Goal: Information Seeking & Learning: Check status

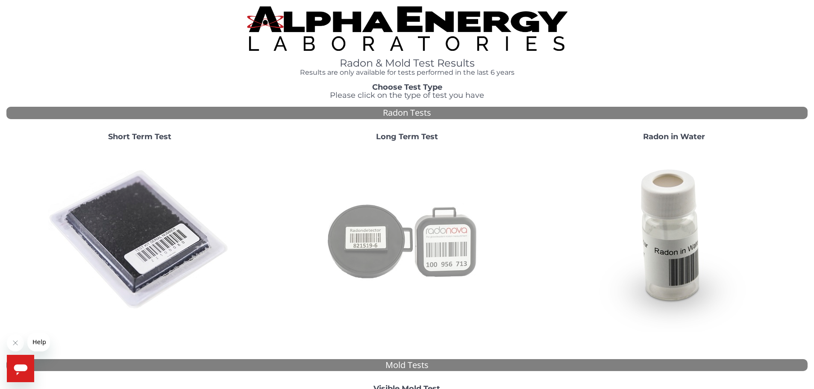
click at [446, 218] on img at bounding box center [407, 240] width 184 height 184
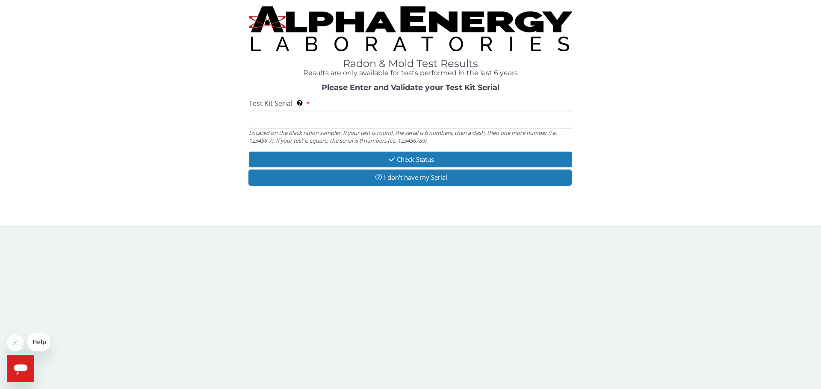
click at [354, 121] on input "Test Kit Serial Located on the black radon sampler. If your test is round, the …" at bounding box center [410, 120] width 323 height 18
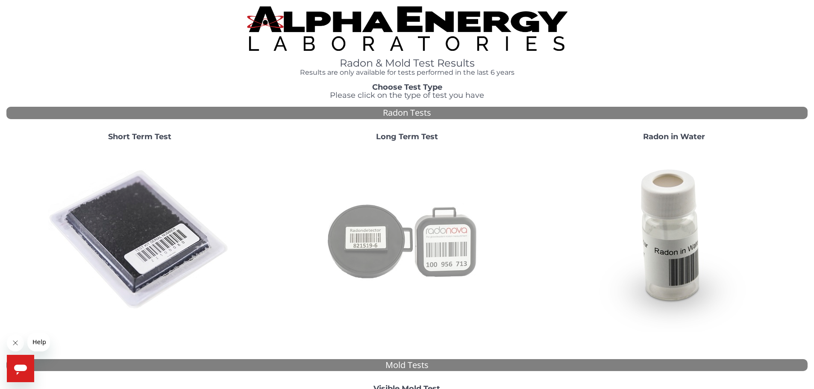
click at [391, 223] on img at bounding box center [407, 240] width 184 height 184
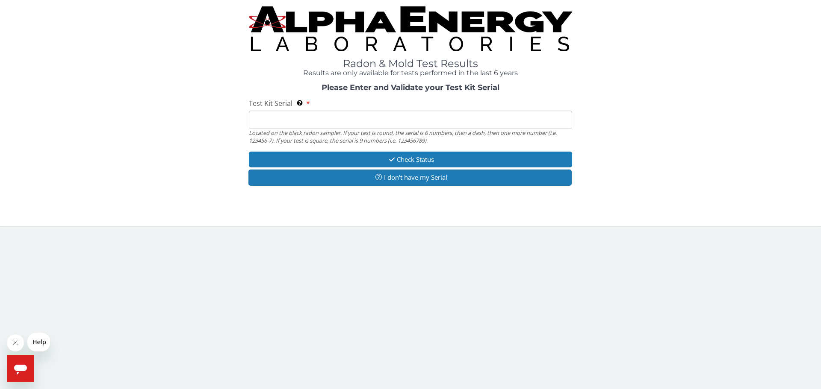
click at [394, 114] on input "Test Kit Serial Located on the black radon sampler. If your test is round, the …" at bounding box center [410, 120] width 323 height 18
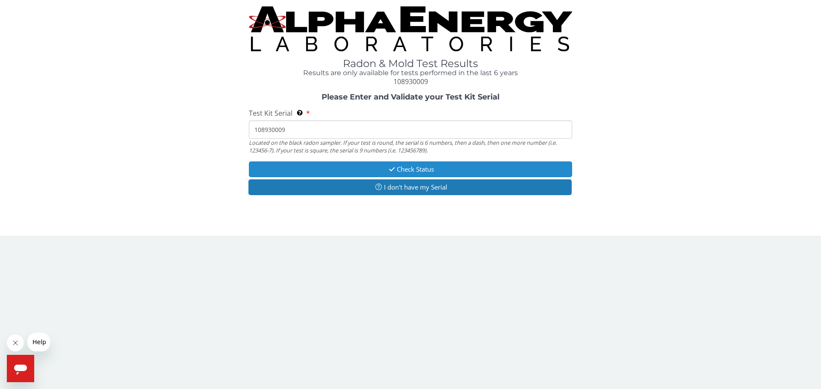
type input "108930009"
click at [412, 168] on button "Check Status" at bounding box center [410, 170] width 323 height 16
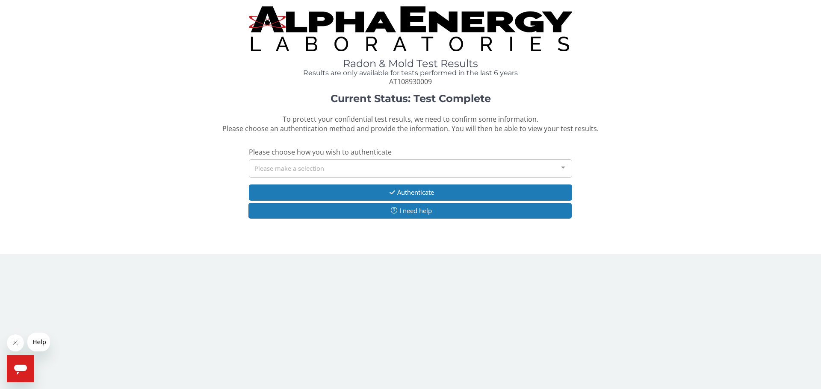
click at [412, 168] on div "Please make a selection" at bounding box center [410, 168] width 323 height 18
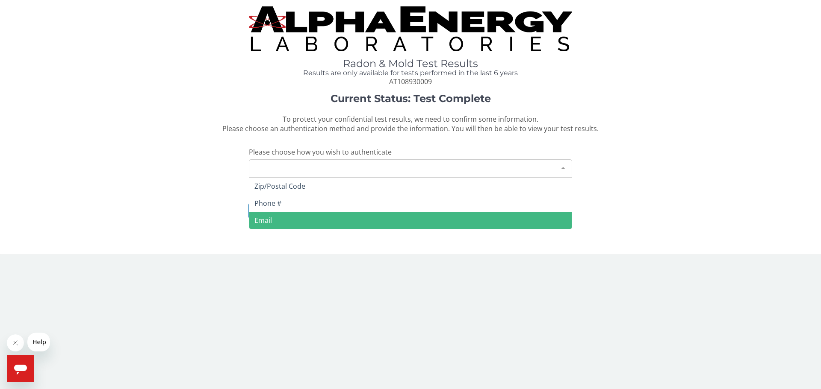
click at [390, 220] on span "Email" at bounding box center [410, 220] width 322 height 17
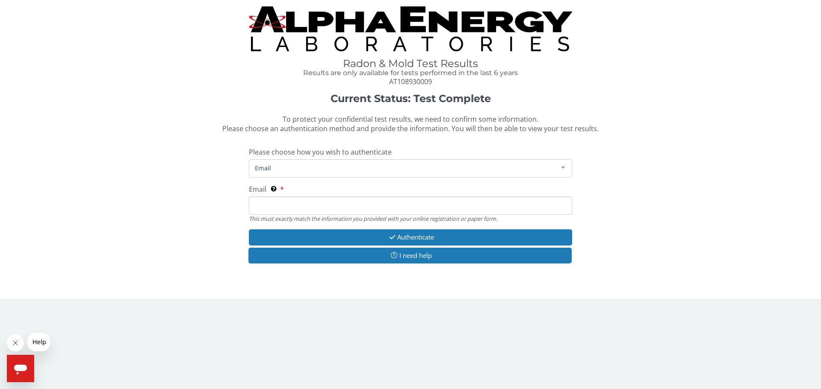
click at [348, 203] on input "Email This must exactly match the information you provided with your online reg…" at bounding box center [410, 206] width 323 height 18
type input "schase@vertexeng.com"
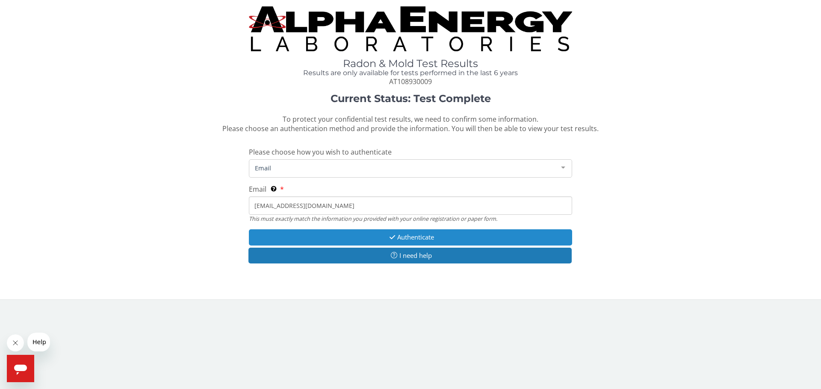
click at [387, 236] on icon "button" at bounding box center [392, 237] width 10 height 6
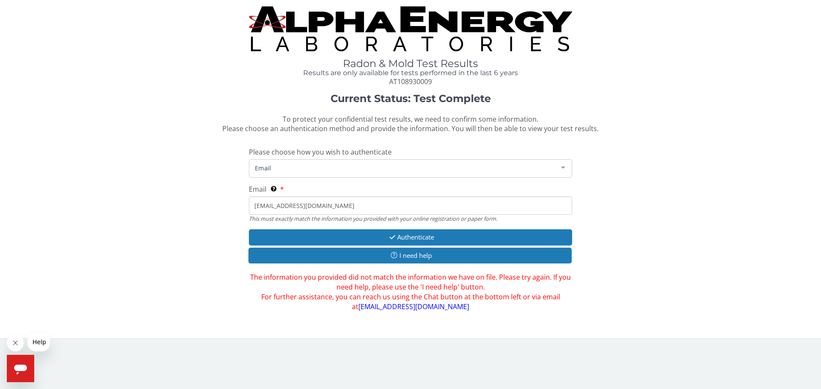
click at [318, 204] on input "[EMAIL_ADDRESS][DOMAIN_NAME]" at bounding box center [410, 206] width 323 height 18
click at [317, 169] on span "Email" at bounding box center [404, 167] width 302 height 9
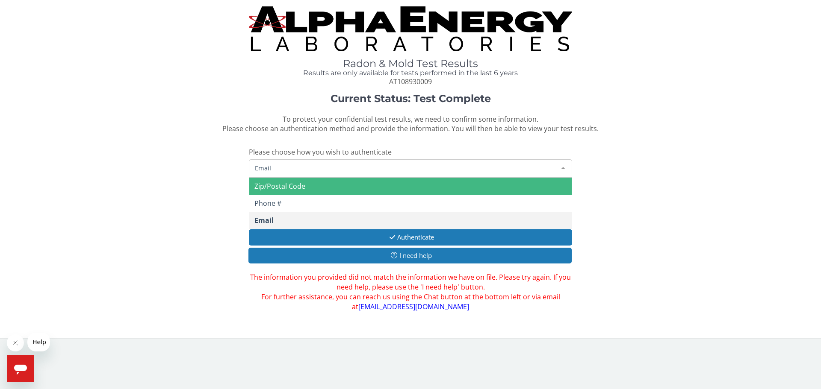
click at [313, 183] on span "Zip/Postal Code" at bounding box center [410, 186] width 322 height 17
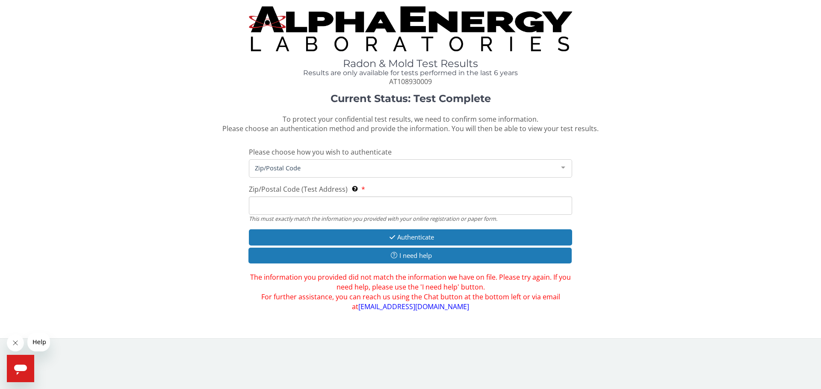
click at [294, 205] on input "Zip/Postal Code (Test Address) This must exactly match the information you prov…" at bounding box center [410, 206] width 323 height 18
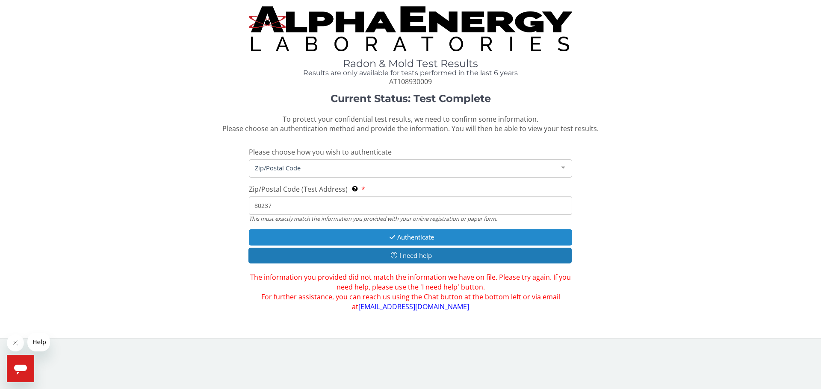
type input "80237"
click at [368, 234] on button "Authenticate" at bounding box center [410, 238] width 323 height 16
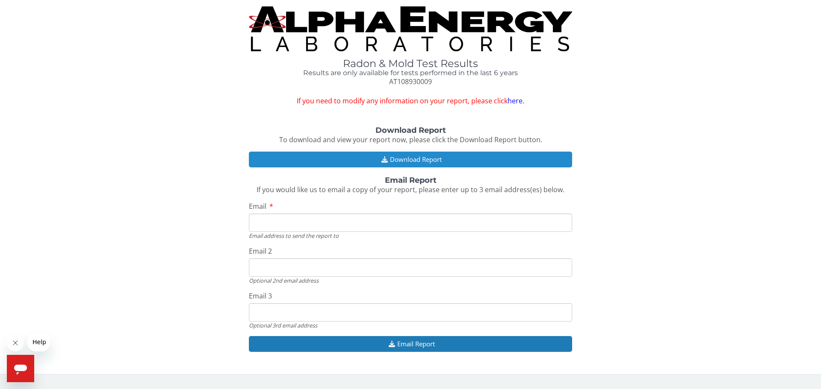
click at [401, 159] on button "Download Report" at bounding box center [410, 160] width 323 height 16
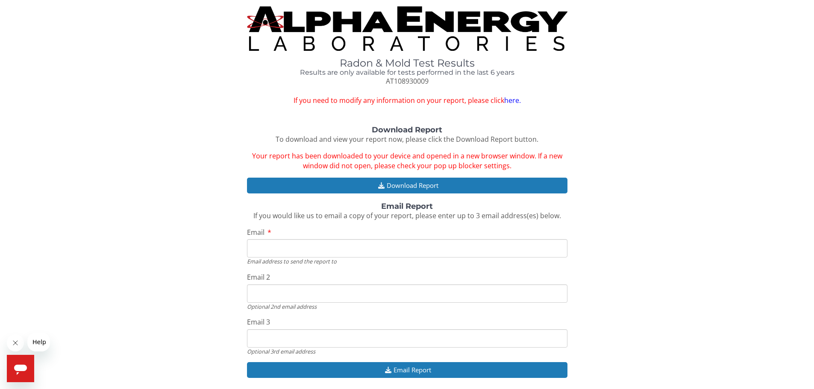
click at [514, 101] on link "here." at bounding box center [512, 100] width 17 height 9
click at [325, 242] on input "Email" at bounding box center [407, 248] width 321 height 18
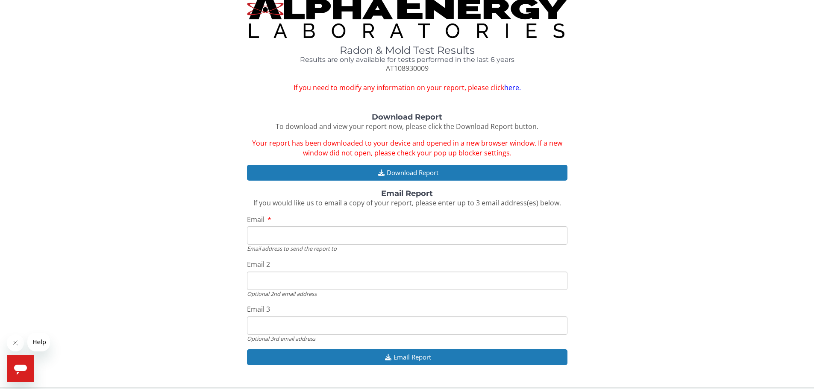
scroll to position [20, 0]
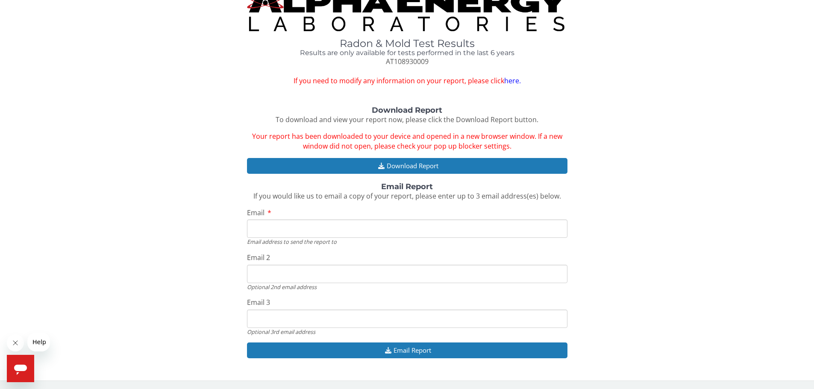
drag, startPoint x: 292, startPoint y: 233, endPoint x: 295, endPoint y: 237, distance: 5.2
click at [292, 233] on input "Email" at bounding box center [407, 229] width 321 height 18
type input "schase@vertexeng.com"
click at [689, 230] on div "Download Report To download and view your report now, please click the Download…" at bounding box center [406, 236] width 801 height 261
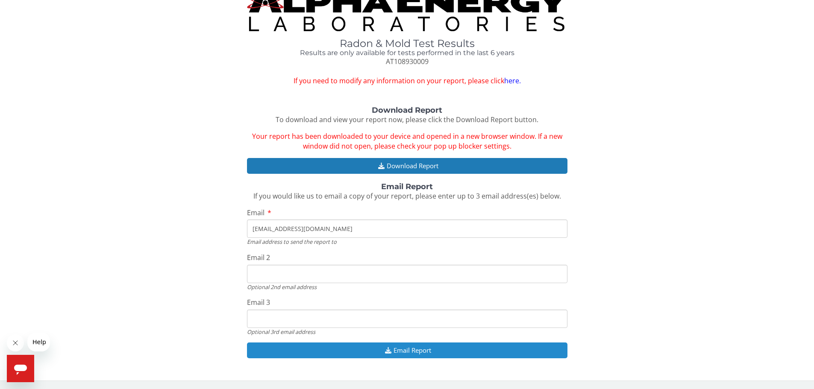
click at [416, 350] on button "Email Report" at bounding box center [407, 351] width 321 height 16
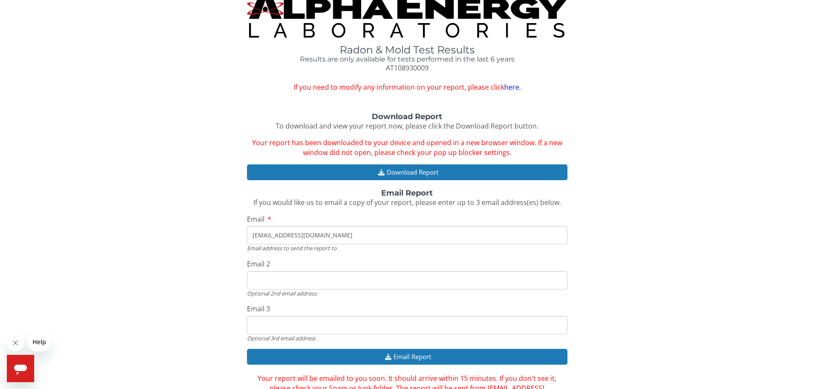
scroll to position [0, 0]
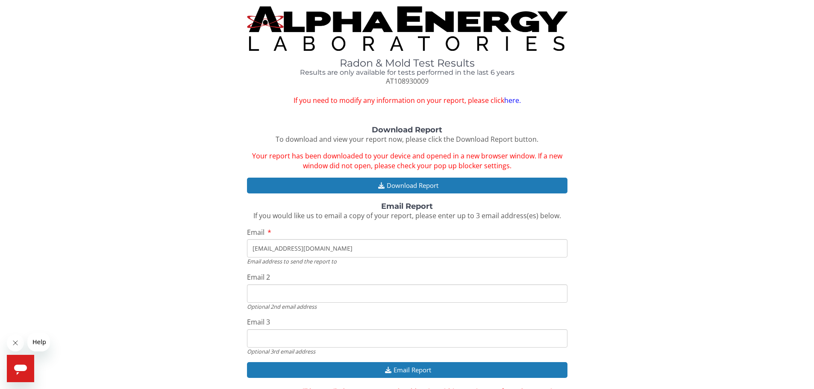
click at [377, 19] on img at bounding box center [407, 28] width 321 height 44
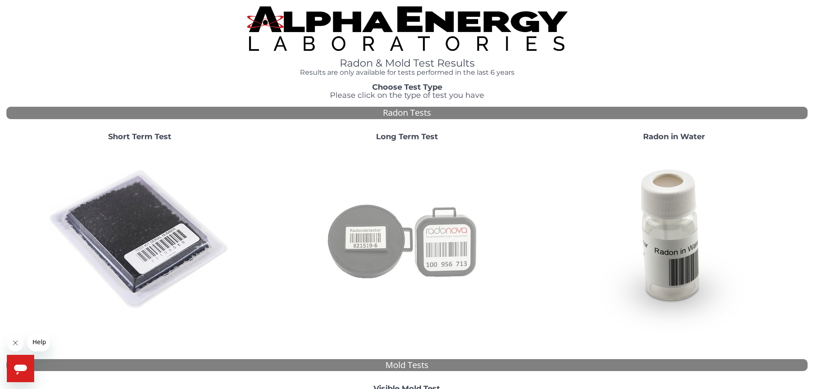
click at [442, 232] on img at bounding box center [407, 240] width 184 height 184
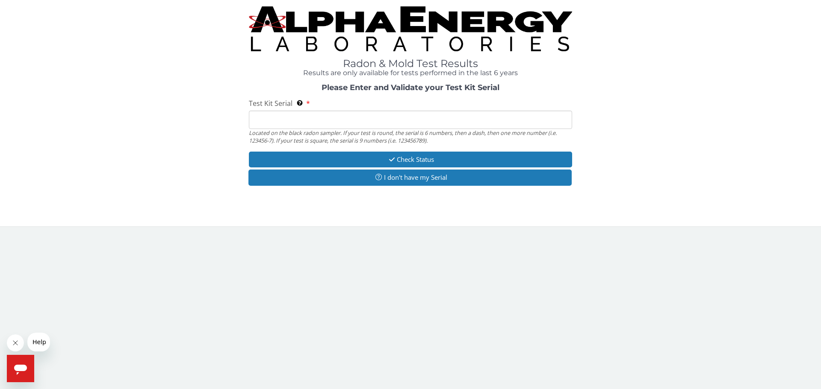
click at [323, 123] on input "Test Kit Serial Located on the black radon sampler. If your test is round, the …" at bounding box center [410, 120] width 323 height 18
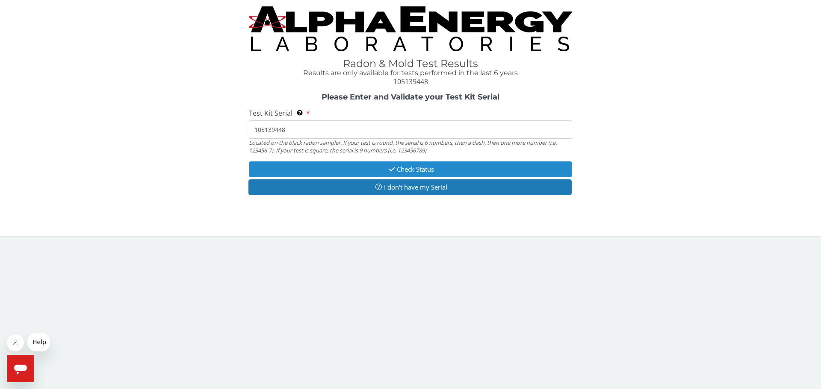
type input "105139448"
click at [383, 172] on button "Check Status" at bounding box center [410, 170] width 323 height 16
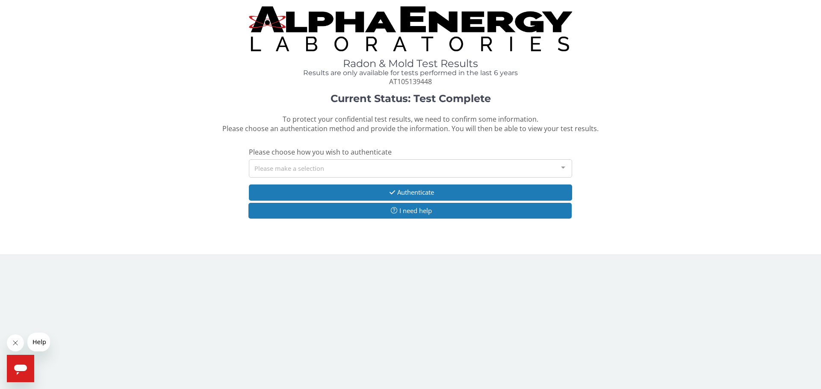
click at [383, 172] on div "Please make a selection" at bounding box center [410, 168] width 323 height 18
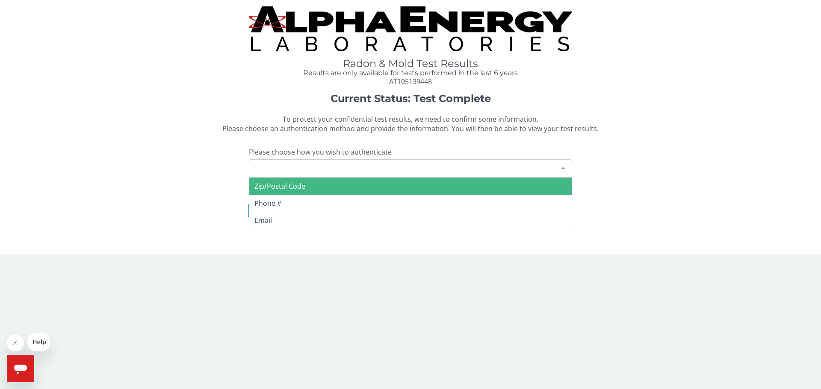
click at [356, 187] on span "Zip/Postal Code" at bounding box center [410, 186] width 322 height 17
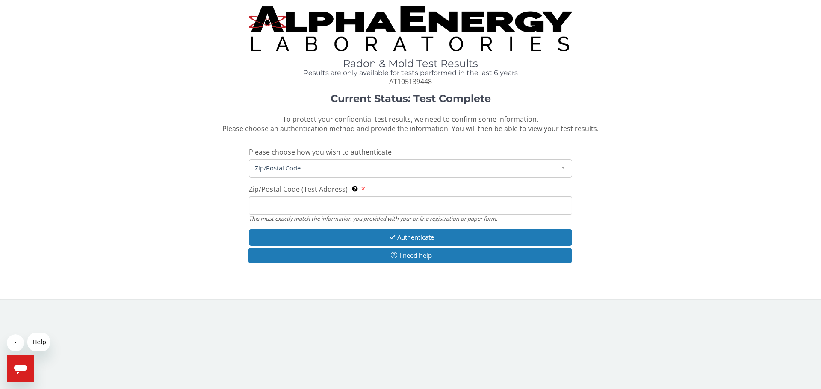
click at [349, 200] on input "Zip/Postal Code (Test Address) This must exactly match the information you prov…" at bounding box center [410, 206] width 323 height 18
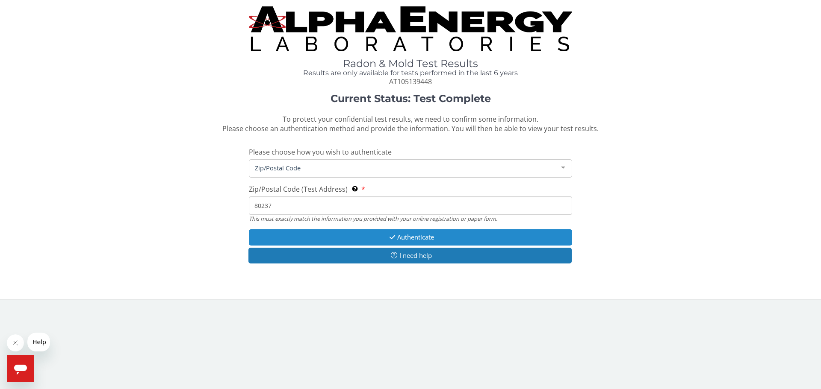
type input "80237"
click at [377, 232] on button "Authenticate" at bounding box center [410, 238] width 323 height 16
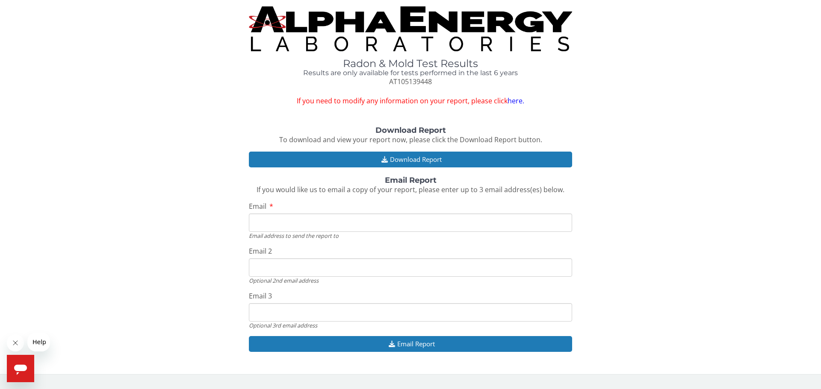
click at [285, 223] on input "Email" at bounding box center [410, 223] width 323 height 18
type input "schase@vertexeng.com"
click at [228, 265] on div "Download Report To download and view your report now, please click the Download…" at bounding box center [410, 244] width 808 height 235
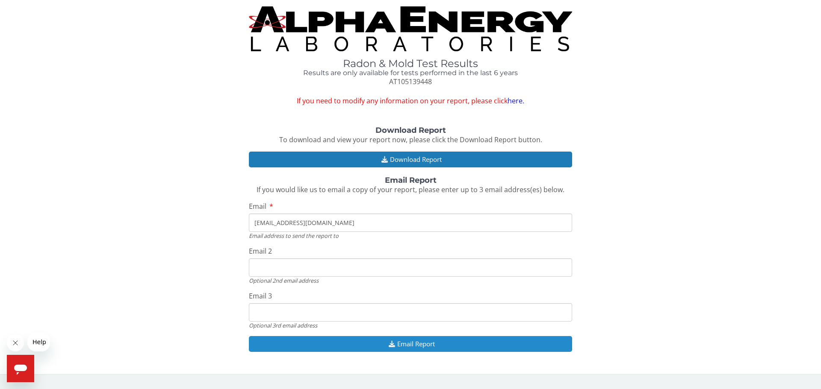
click at [420, 341] on button "Email Report" at bounding box center [410, 344] width 323 height 16
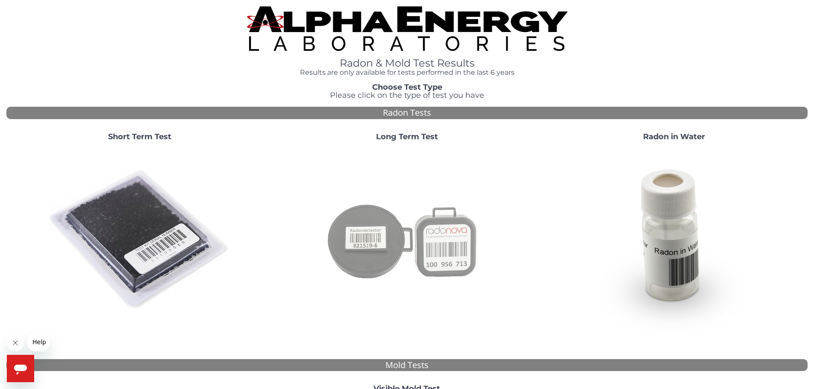
click at [470, 254] on img at bounding box center [407, 240] width 184 height 184
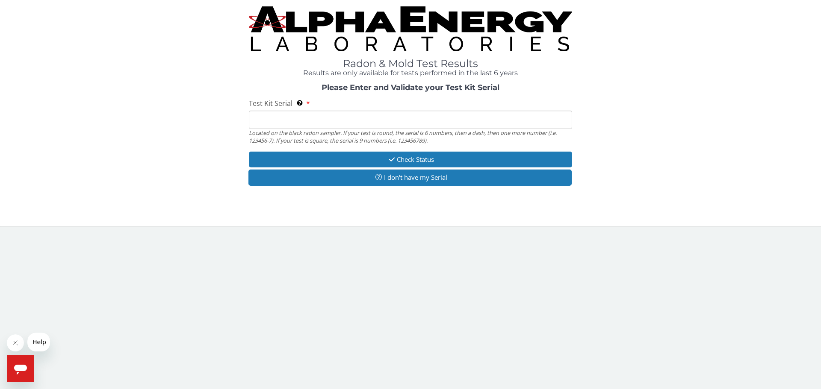
click at [289, 121] on input "Test Kit Serial Located on the black radon sampler. If your test is round, the …" at bounding box center [410, 120] width 323 height 18
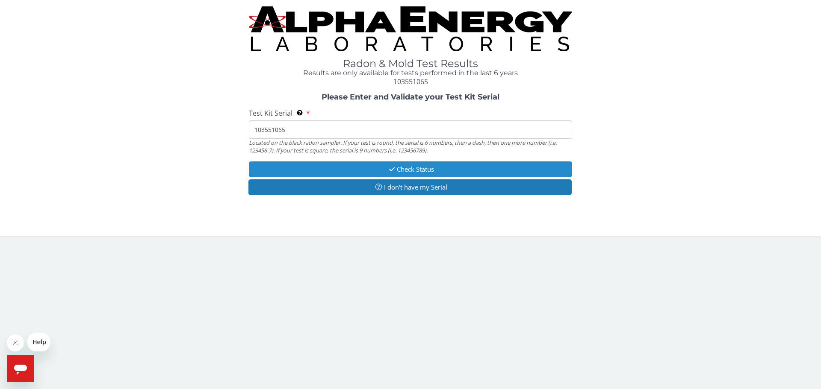
type input "103551065"
click at [407, 165] on button "Check Status" at bounding box center [410, 170] width 323 height 16
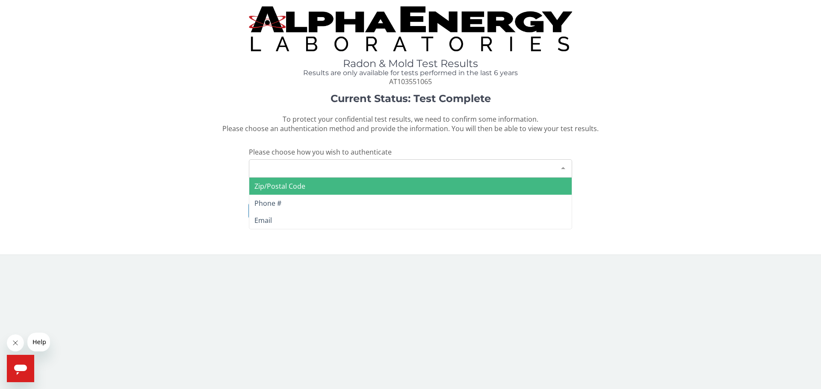
click at [341, 172] on div "Please make a selection" at bounding box center [410, 168] width 323 height 18
click at [321, 183] on span "Zip/Postal Code" at bounding box center [410, 186] width 322 height 17
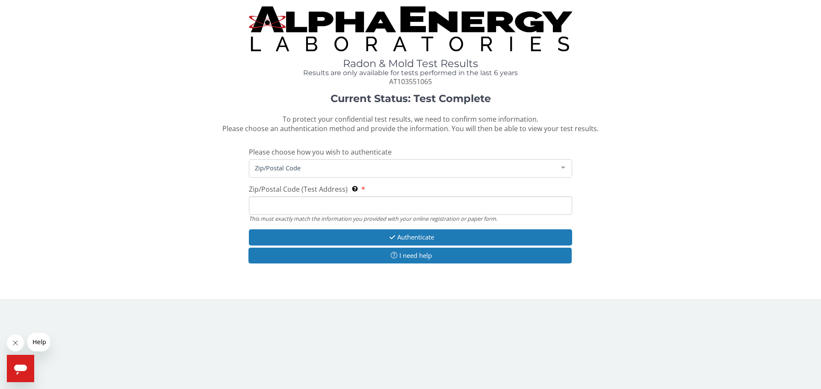
click at [312, 201] on input "Zip/Postal Code (Test Address) This must exactly match the information you prov…" at bounding box center [410, 206] width 323 height 18
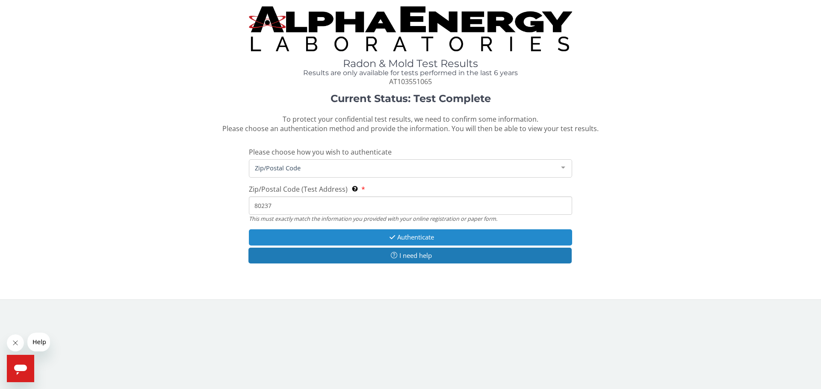
type input "80237"
click at [349, 233] on button "Authenticate" at bounding box center [410, 238] width 323 height 16
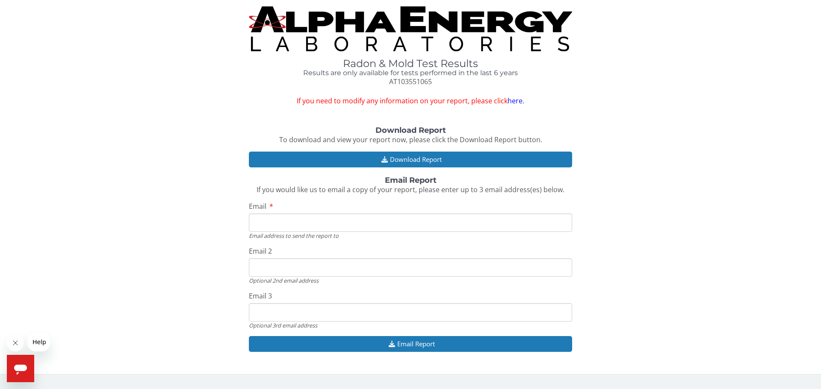
click at [287, 226] on input "Email" at bounding box center [410, 223] width 323 height 18
type input "schase@vertexeng.com"
click at [201, 239] on div "Download Report To download and view your report now, please click the Download…" at bounding box center [410, 244] width 808 height 235
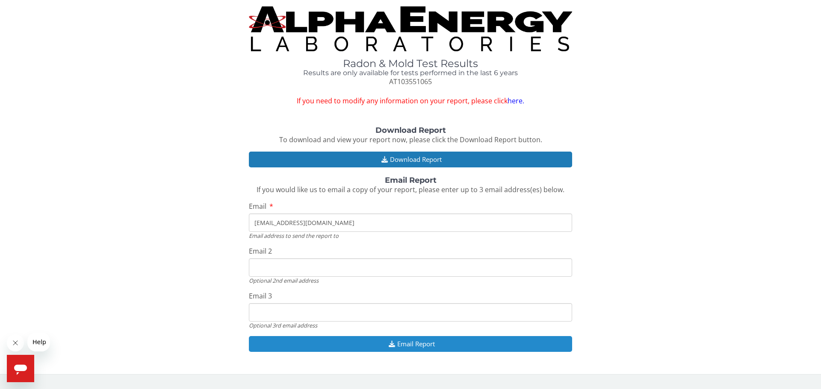
click at [370, 347] on button "Email Report" at bounding box center [410, 344] width 323 height 16
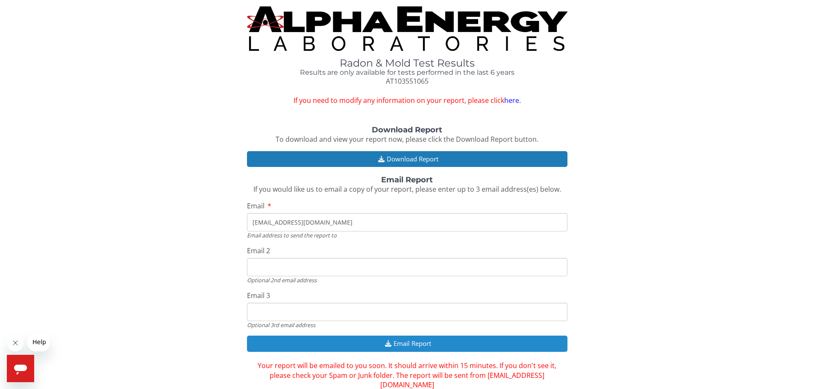
click at [370, 343] on button "Email Report" at bounding box center [407, 344] width 321 height 16
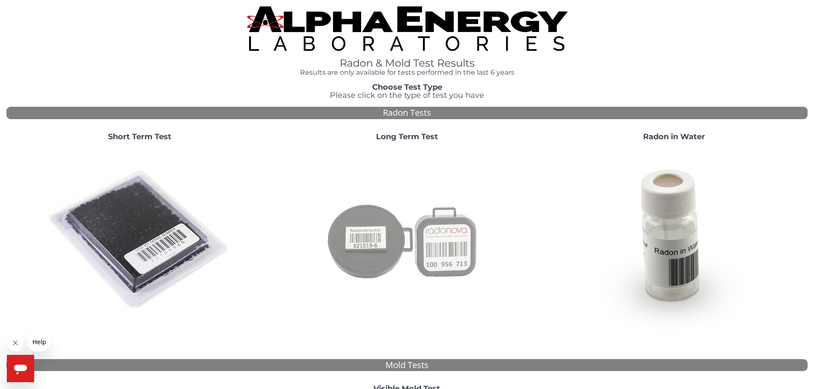
click at [469, 248] on img at bounding box center [407, 240] width 184 height 184
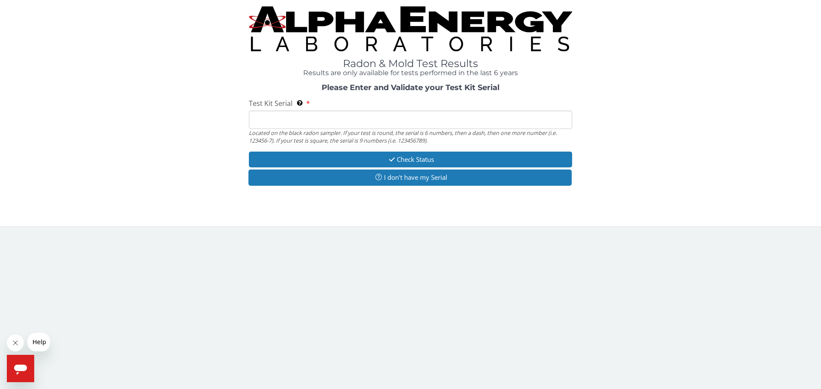
click at [480, 121] on input "Test Kit Serial Located on the black radon sampler. If your test is round, the …" at bounding box center [410, 120] width 323 height 18
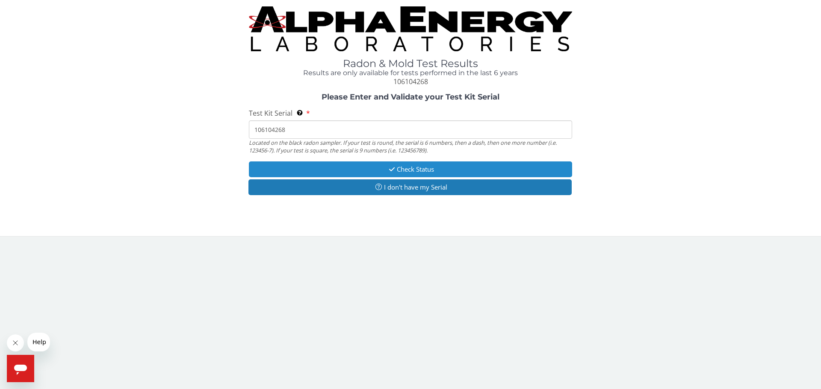
type input "106104268"
click at [449, 169] on button "Check Status" at bounding box center [410, 170] width 323 height 16
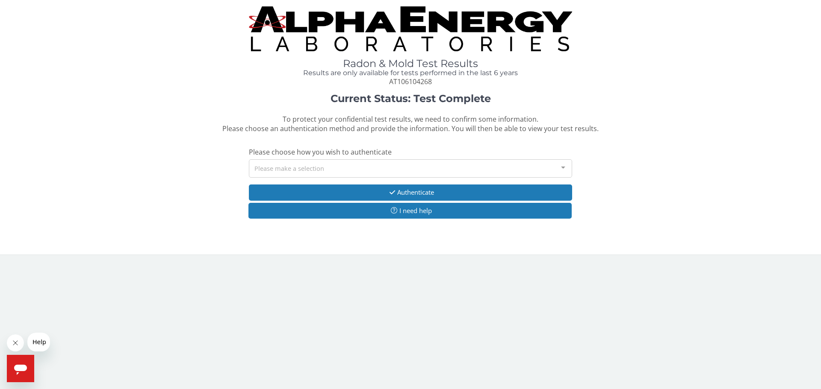
click at [277, 170] on div "Please make a selection" at bounding box center [410, 168] width 323 height 18
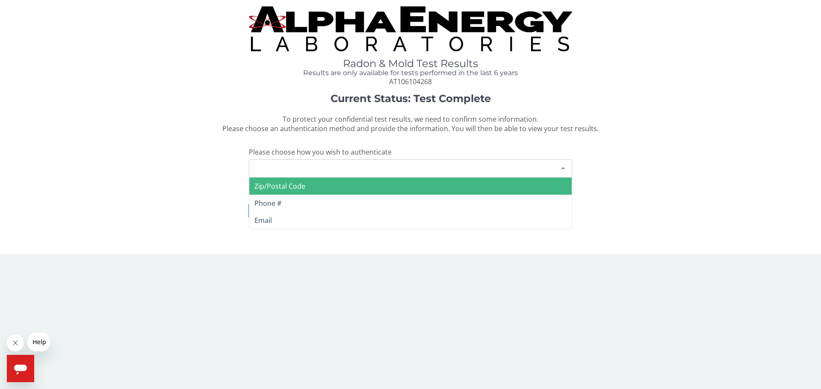
click at [280, 187] on span "Zip/Postal Code" at bounding box center [279, 186] width 51 height 9
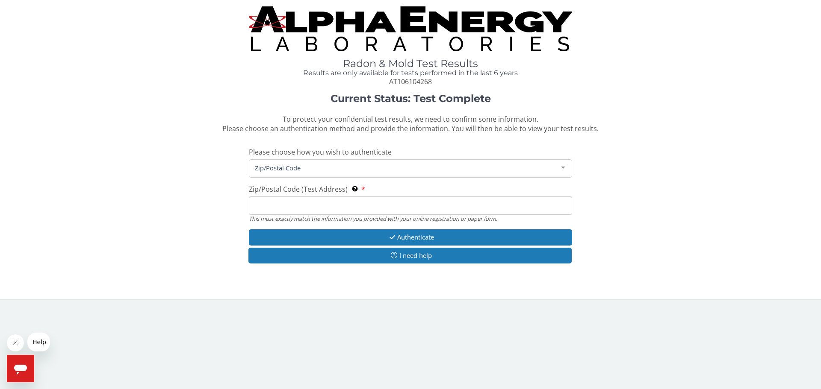
click at [283, 204] on input "Zip/Postal Code (Test Address) This must exactly match the information you prov…" at bounding box center [410, 206] width 323 height 18
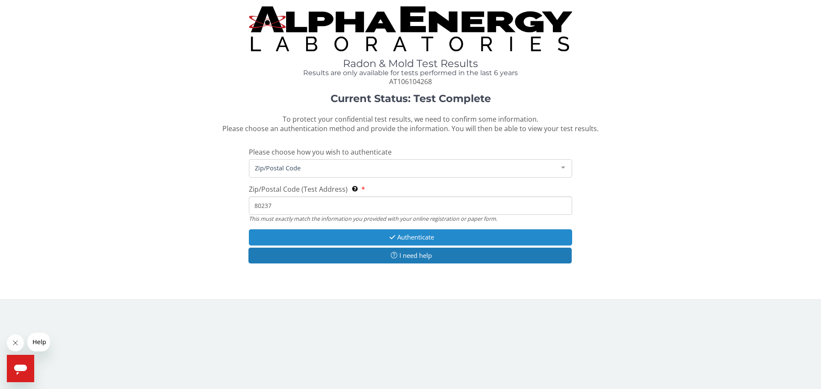
type input "80237"
click at [384, 235] on button "Authenticate" at bounding box center [410, 238] width 323 height 16
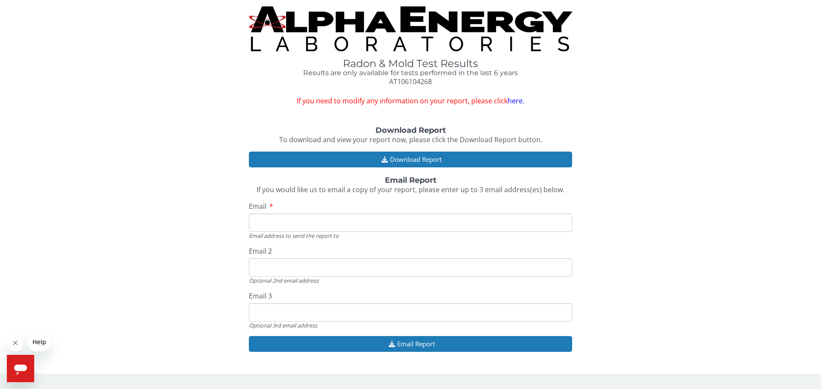
click at [334, 217] on input "Email" at bounding box center [410, 223] width 323 height 18
type input "schase@vertexeng.com"
click at [210, 239] on div "Download Report To download and view your report now, please click the Download…" at bounding box center [410, 244] width 808 height 235
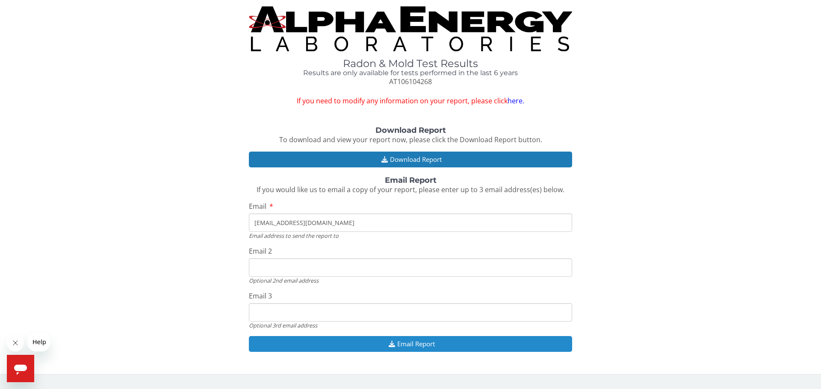
click at [349, 341] on button "Email Report" at bounding box center [410, 344] width 323 height 16
